Goal: Information Seeking & Learning: Learn about a topic

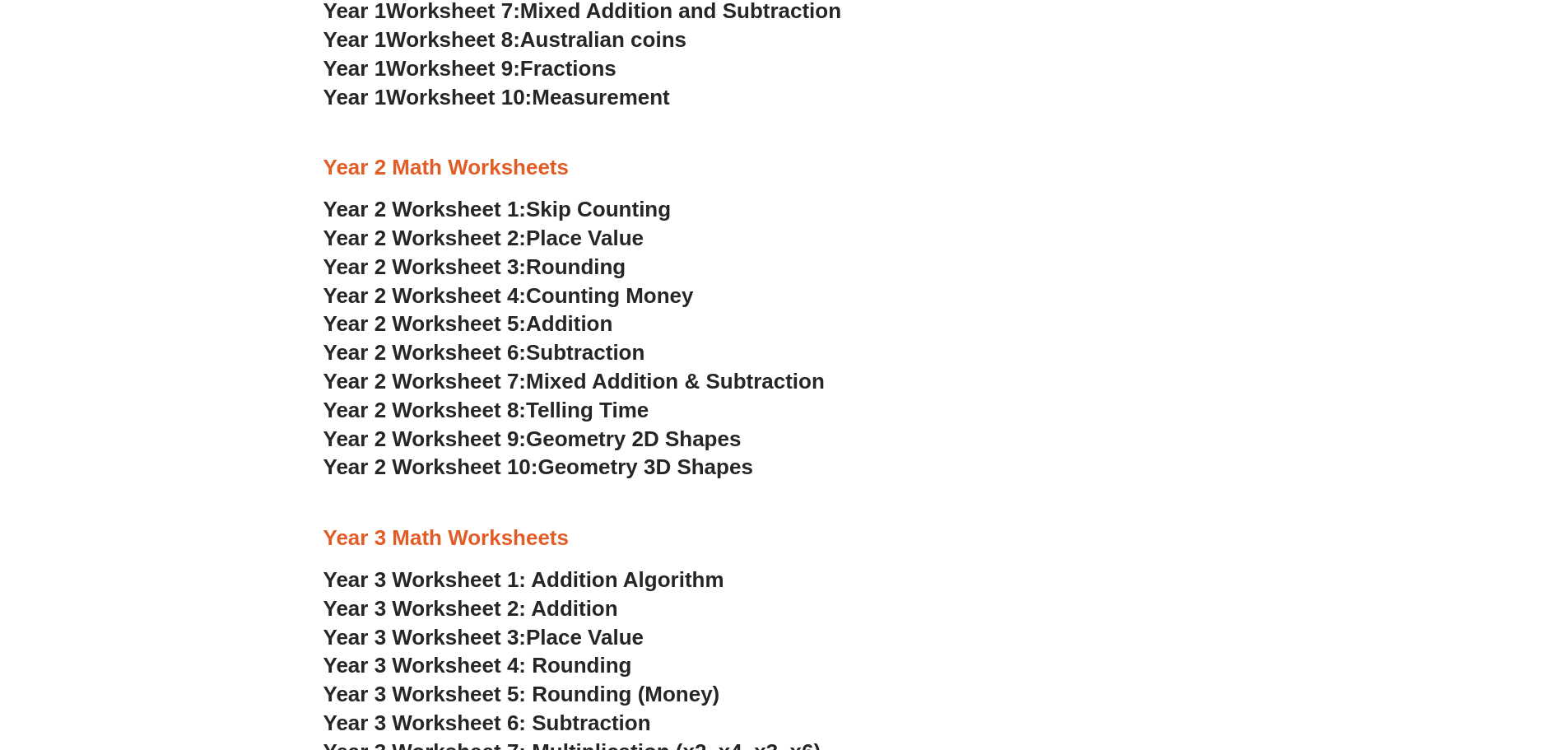
scroll to position [1713, 0]
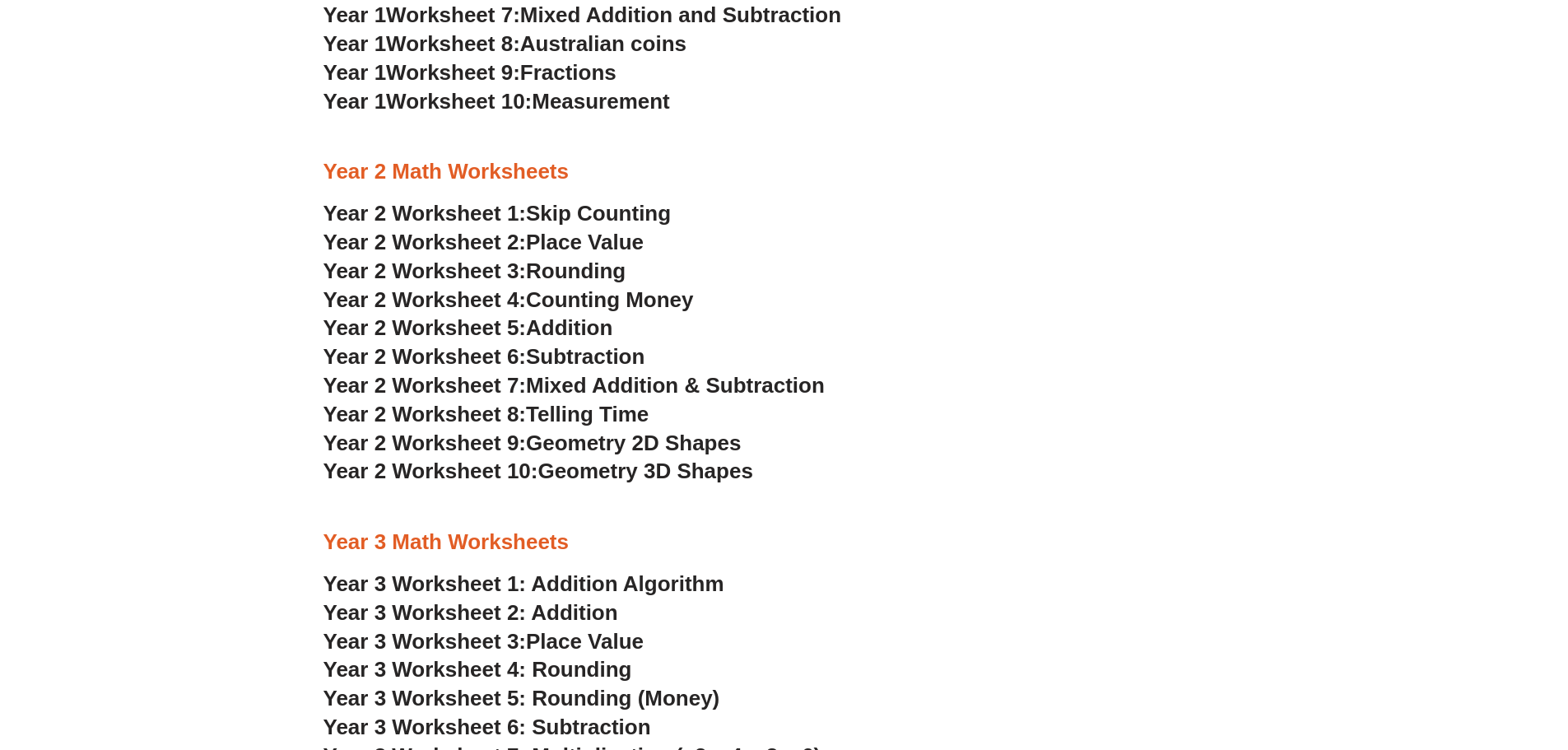
click at [590, 239] on span "Place Value" at bounding box center [584, 242] width 117 height 25
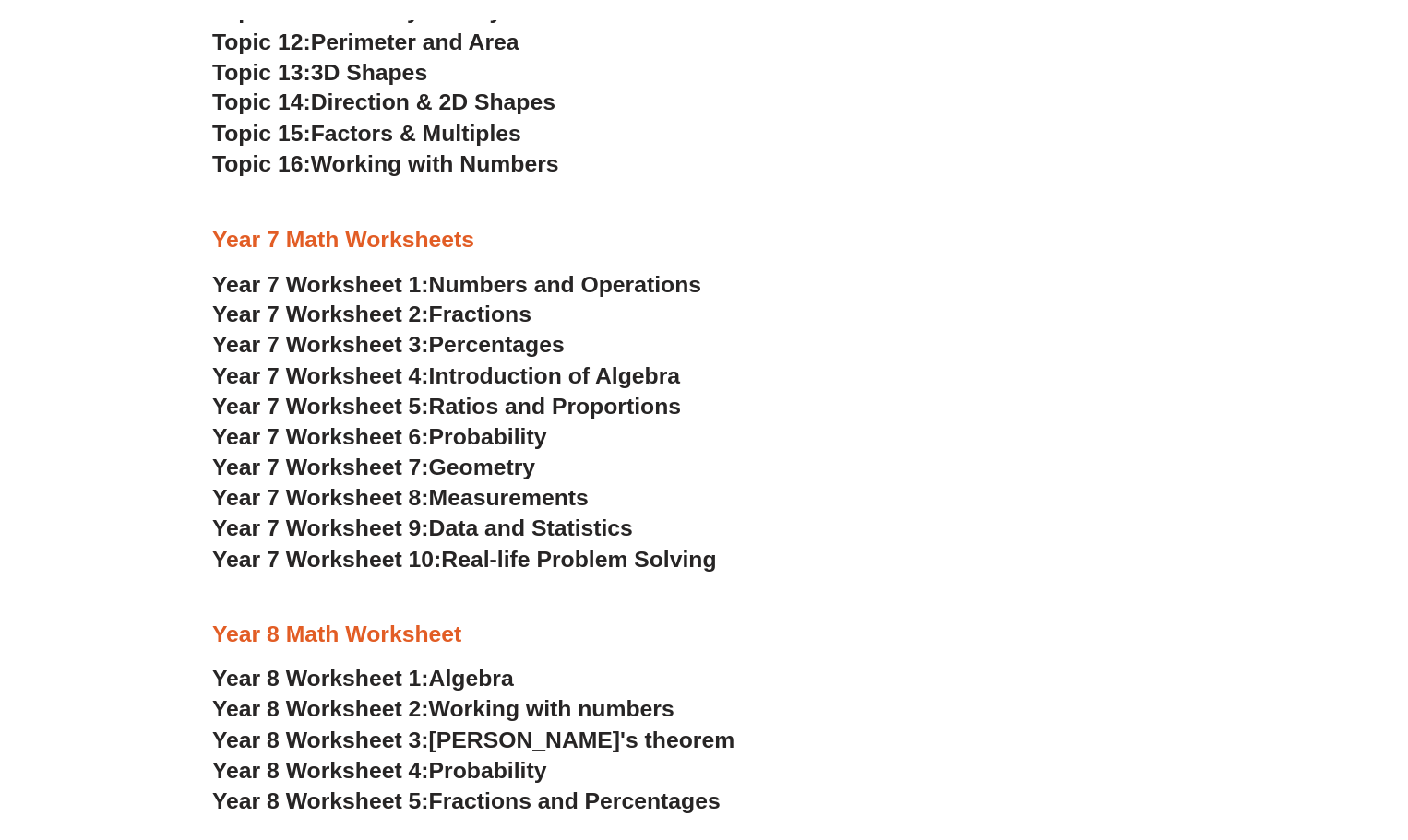
scroll to position [4401, 0]
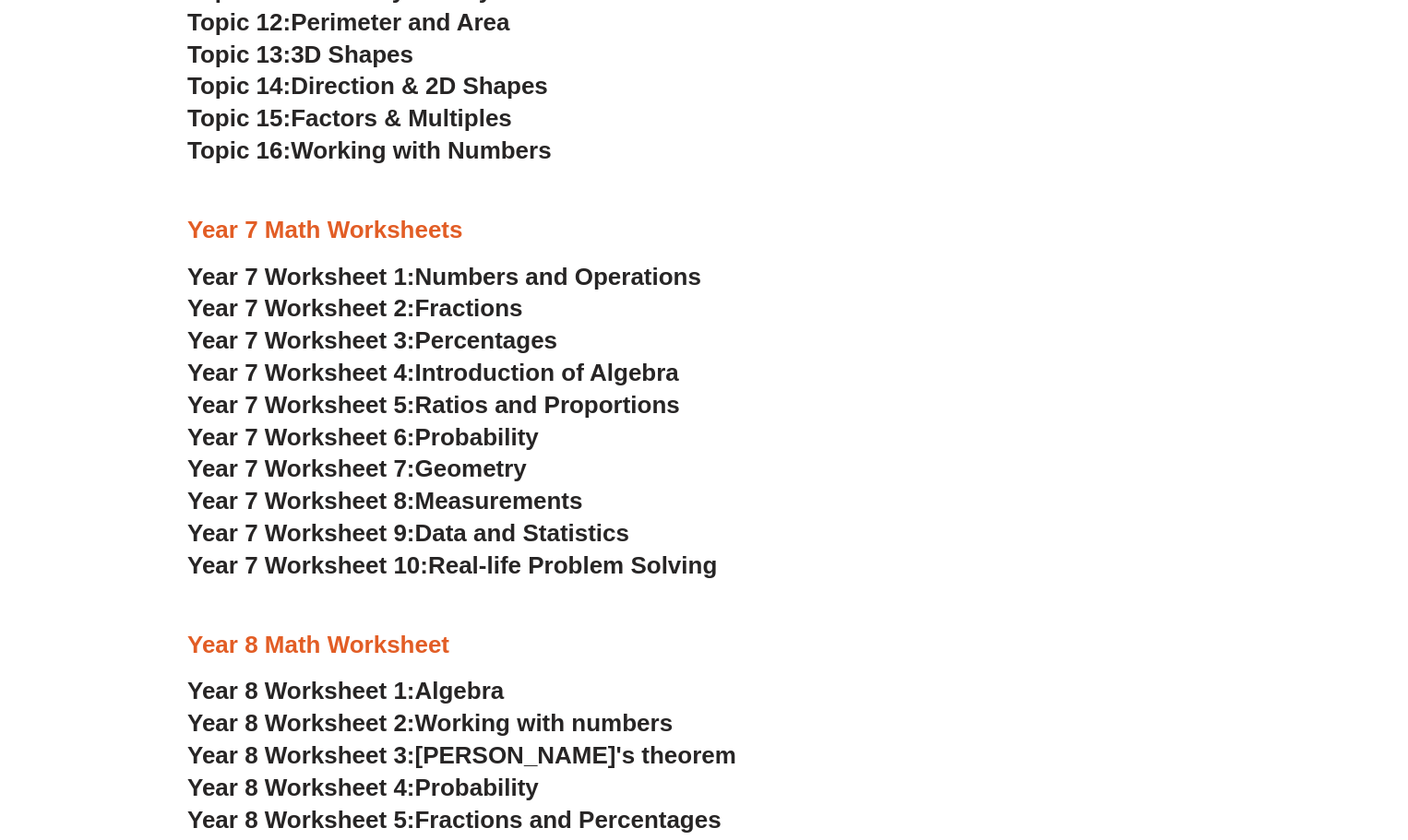
drag, startPoint x: 1345, startPoint y: 6, endPoint x: 1191, endPoint y: 446, distance: 466.2
click at [1191, 446] on h3 "Year 7 Worksheet 6: Probability" at bounding box center [703, 438] width 1033 height 31
click at [439, 312] on span "Fractions" at bounding box center [468, 308] width 108 height 28
click at [467, 470] on span "Geometry" at bounding box center [470, 468] width 112 height 28
click at [480, 690] on span "Algebra" at bounding box center [460, 690] width 90 height 28
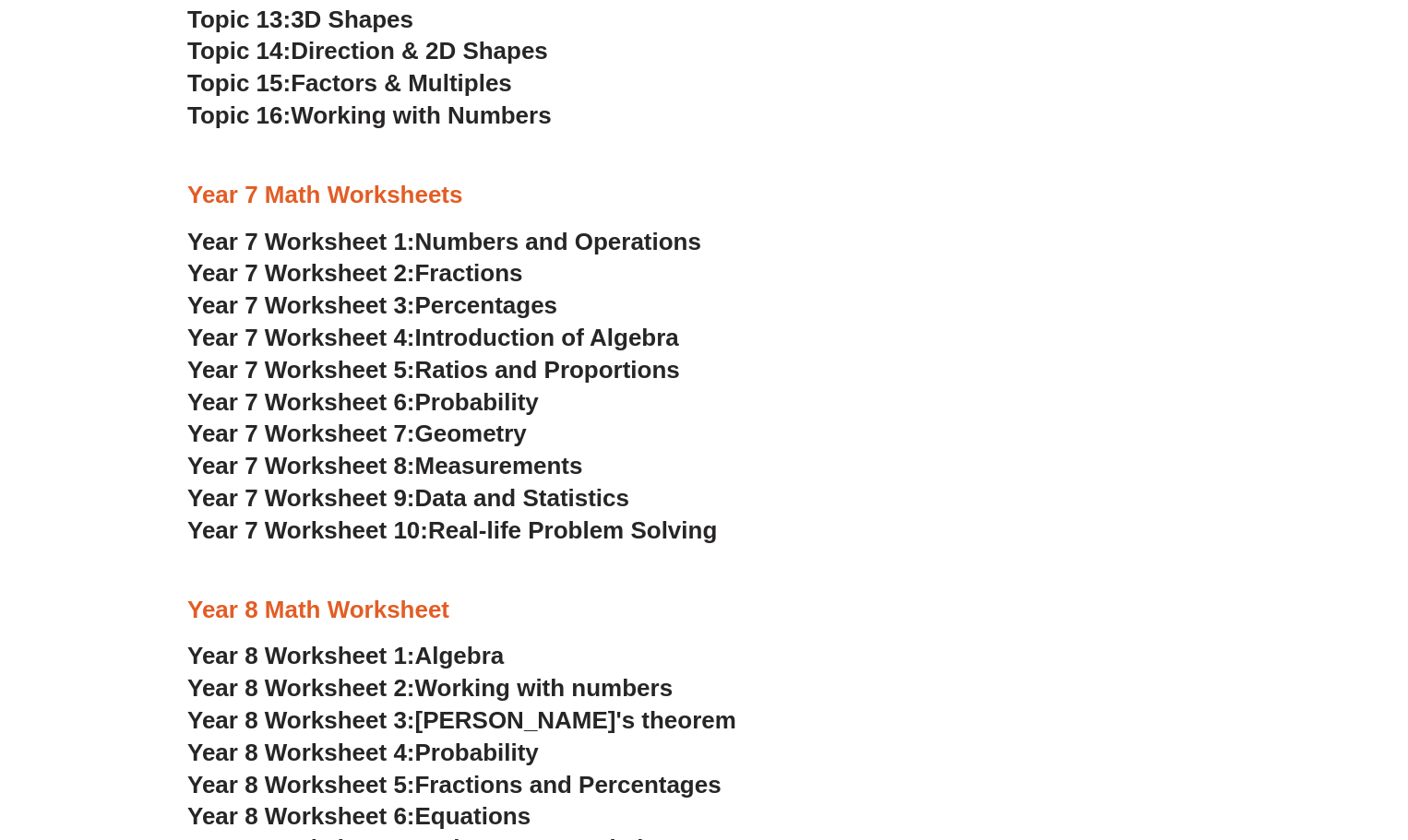
scroll to position [4437, 0]
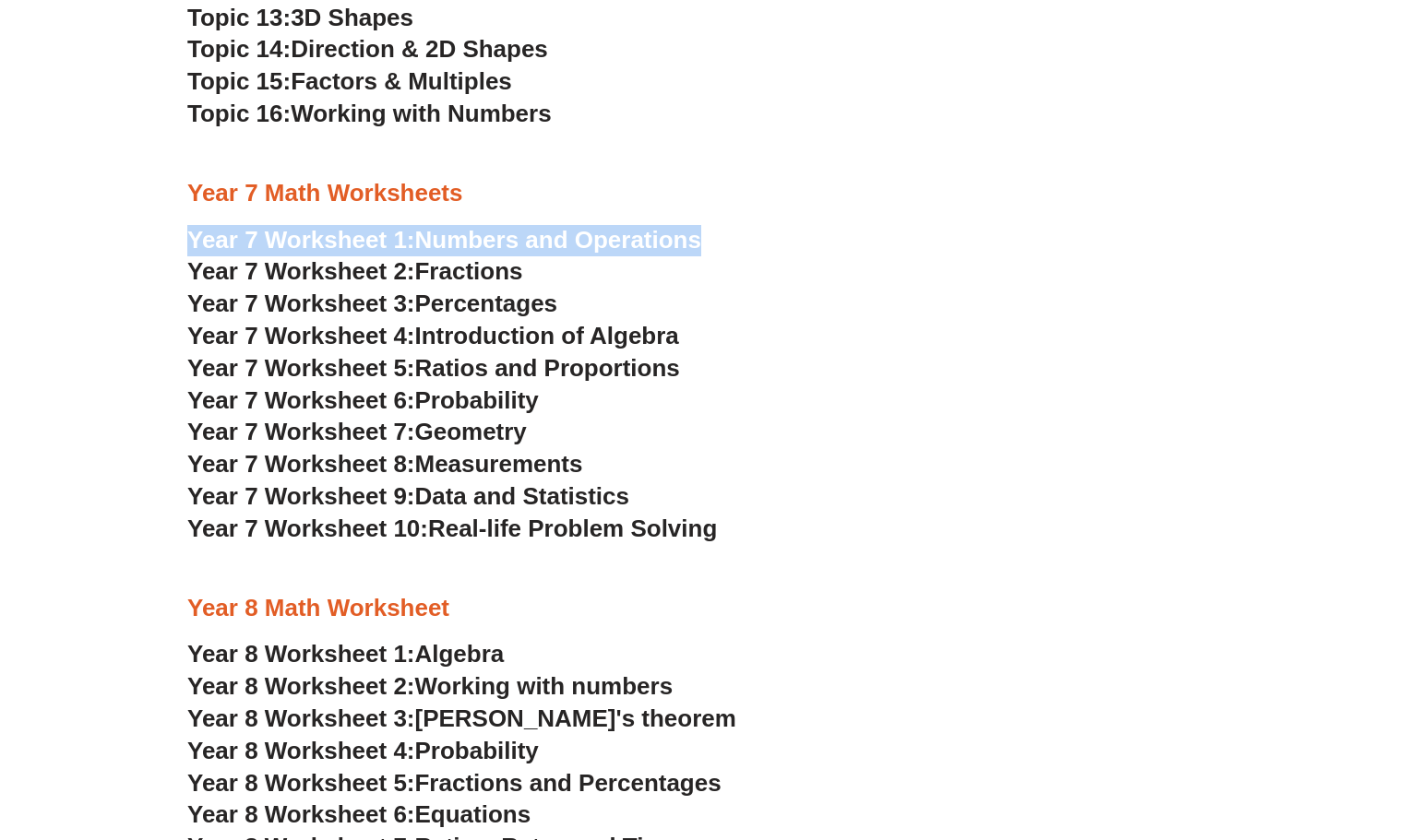
drag, startPoint x: 784, startPoint y: 255, endPoint x: 176, endPoint y: 240, distance: 608.2
click at [176, 240] on section "NSW Selective High Schools Practice Worksheets Topic 1: Weight Measurement Topi…" at bounding box center [704, 481] width 1408 height 1862
copy link "Year 7 Worksheet 1: Numbers and Operations"
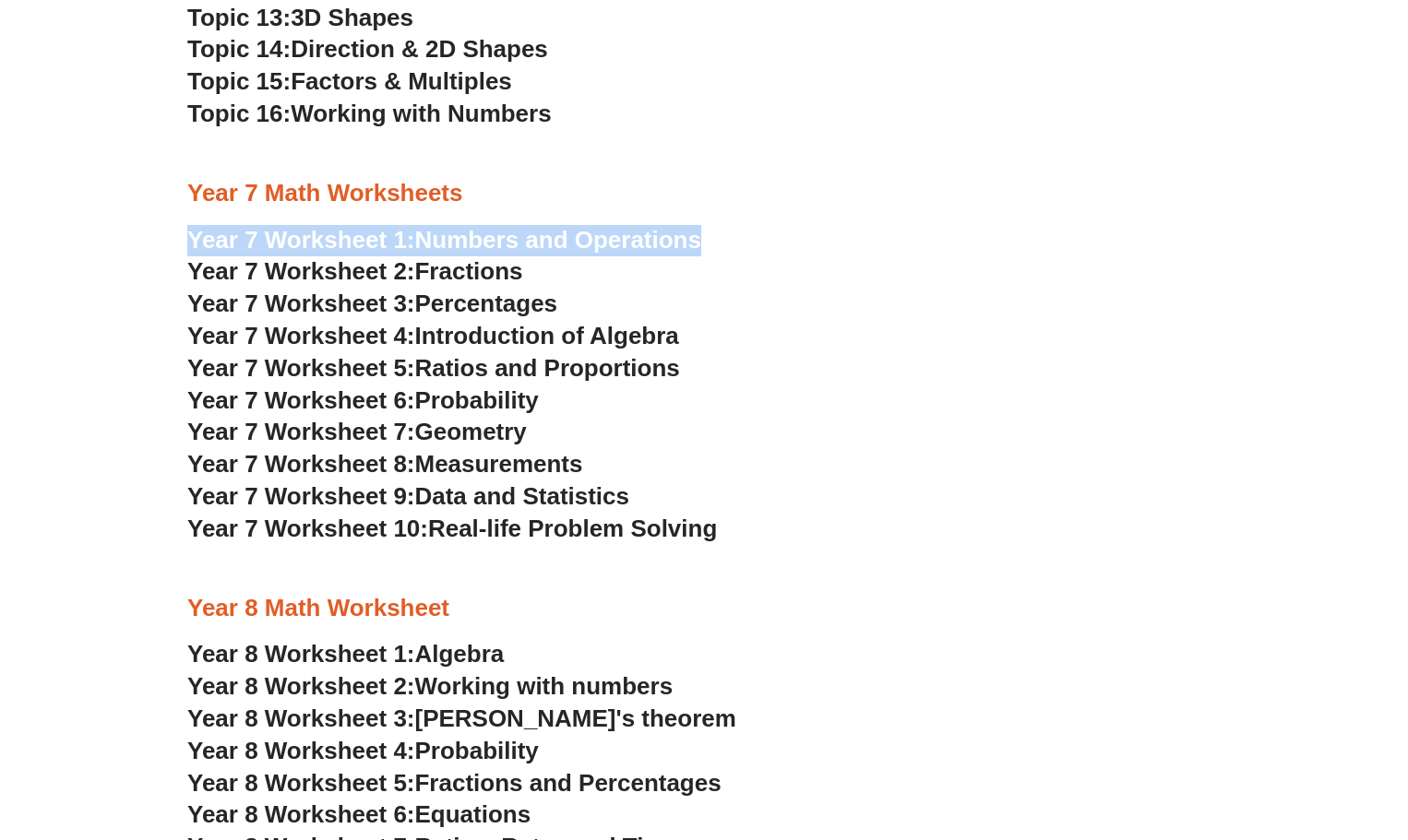
copy link "Year 7 Worksheet 1: Numbers and Operations"
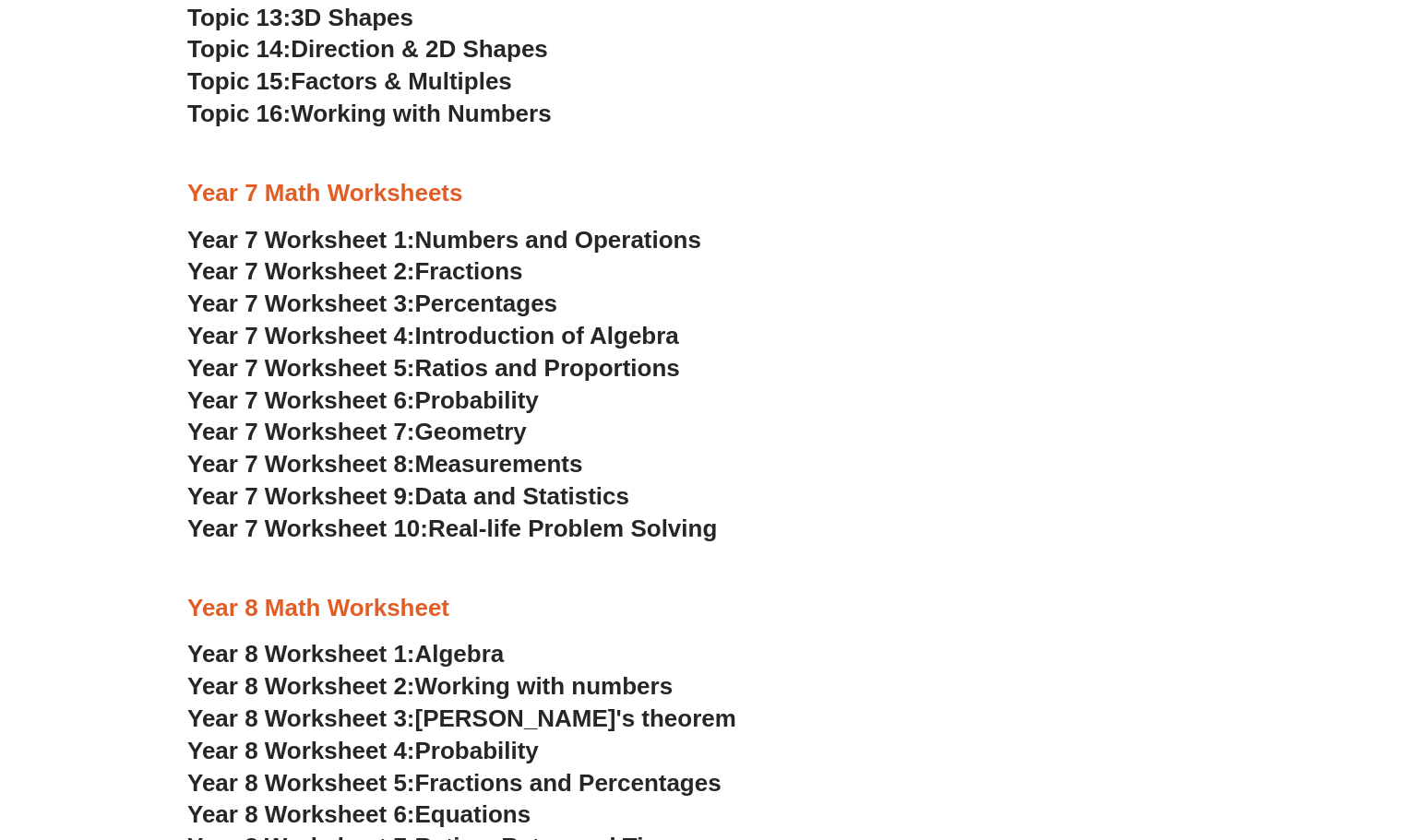
drag, startPoint x: 872, startPoint y: 297, endPoint x: 671, endPoint y: 291, distance: 201.1
click at [870, 296] on h3 "Year 7 Worksheet 3: Percentages" at bounding box center [703, 304] width 1033 height 31
drag, startPoint x: 726, startPoint y: 245, endPoint x: 421, endPoint y: 237, distance: 305.1
click at [421, 237] on h3 "Year 7 Worksheet 1: Numbers and Operations" at bounding box center [703, 240] width 1033 height 31
copy span "Numbers and Operations"
